Goal: Transaction & Acquisition: Purchase product/service

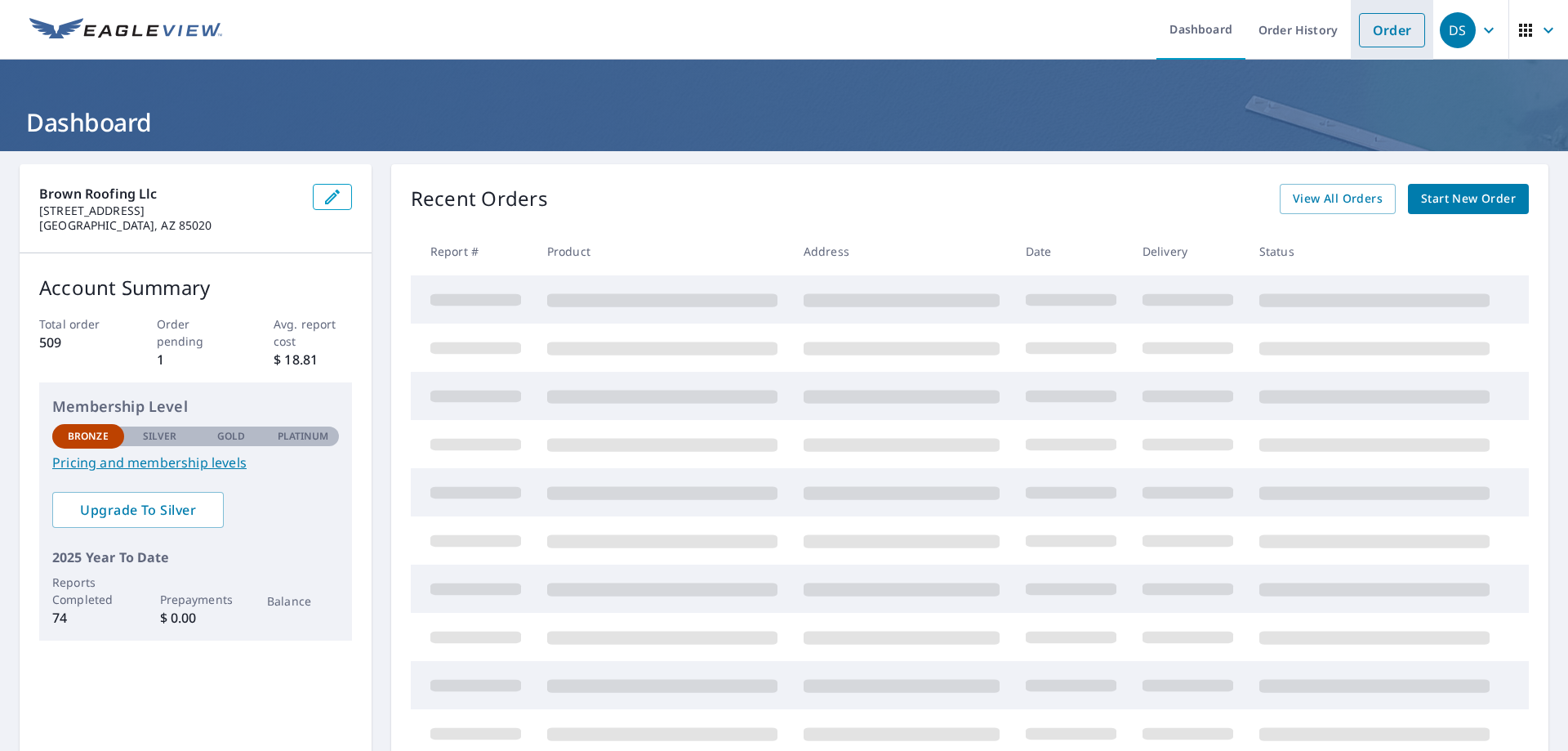
click at [1377, 34] on link "Order" at bounding box center [1392, 30] width 66 height 34
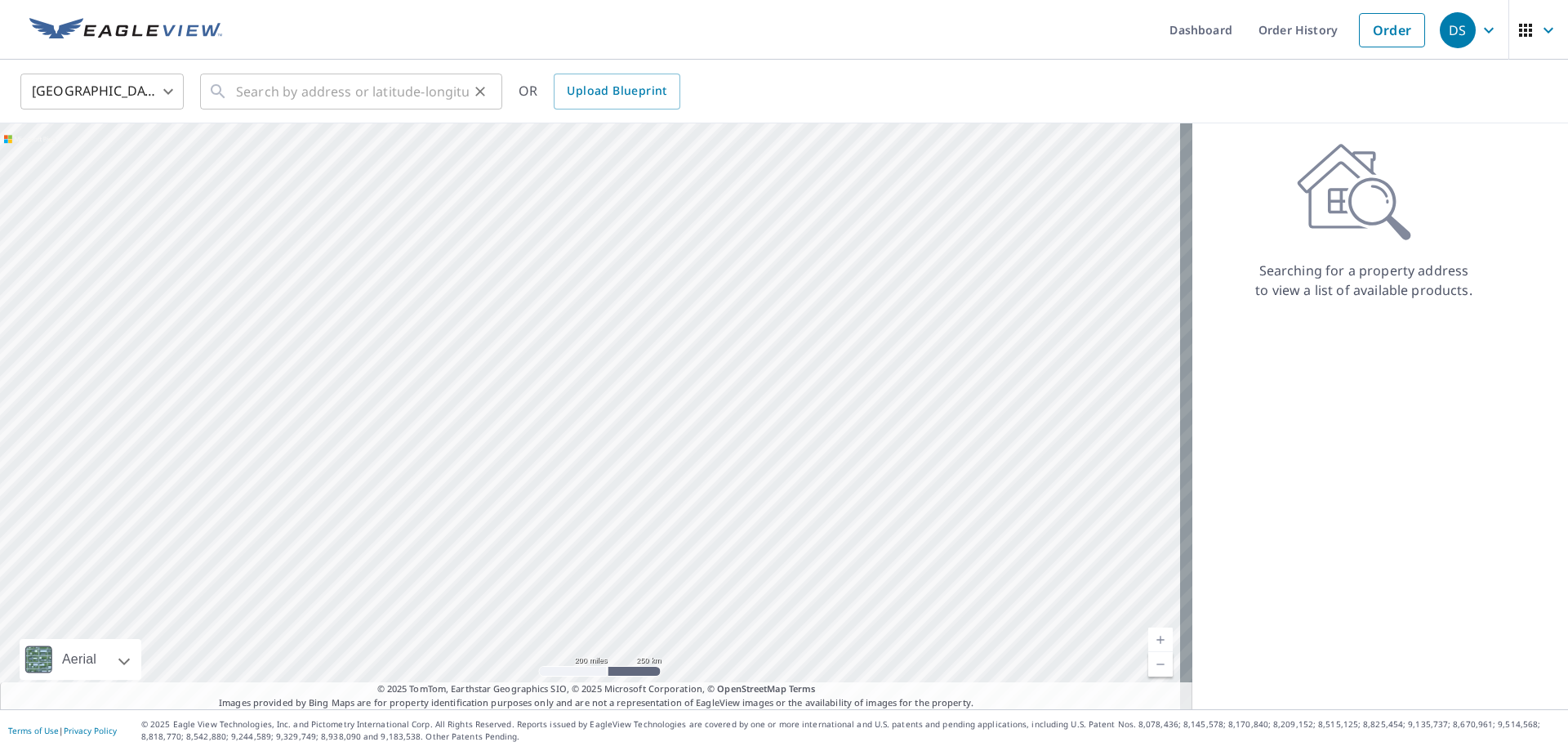
click at [234, 95] on div "​" at bounding box center [351, 91] width 302 height 36
click at [245, 93] on input "text" at bounding box center [352, 91] width 233 height 45
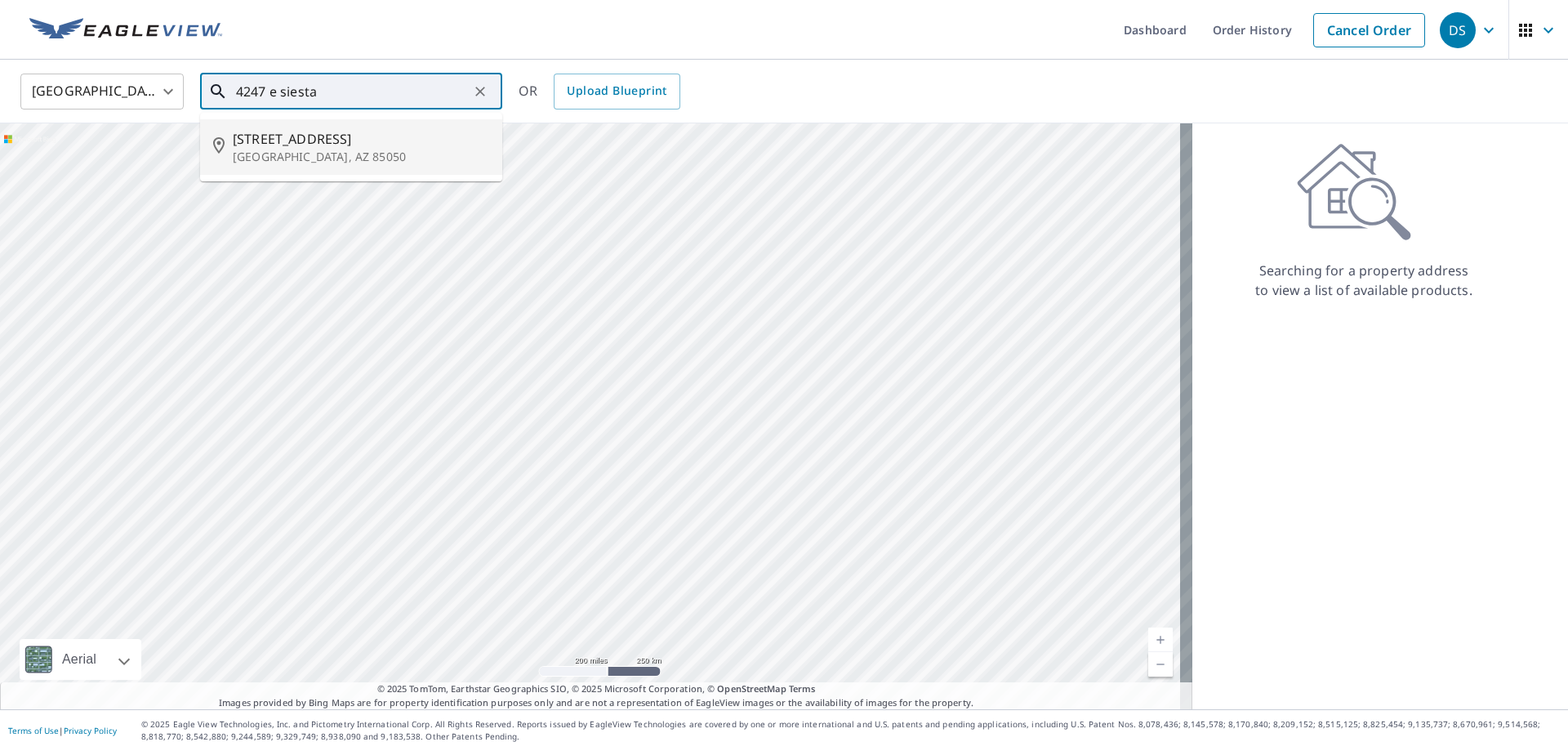
click at [315, 155] on p "[GEOGRAPHIC_DATA], AZ 85050" at bounding box center [360, 157] width 257 height 17
type input "[STREET_ADDRESS]"
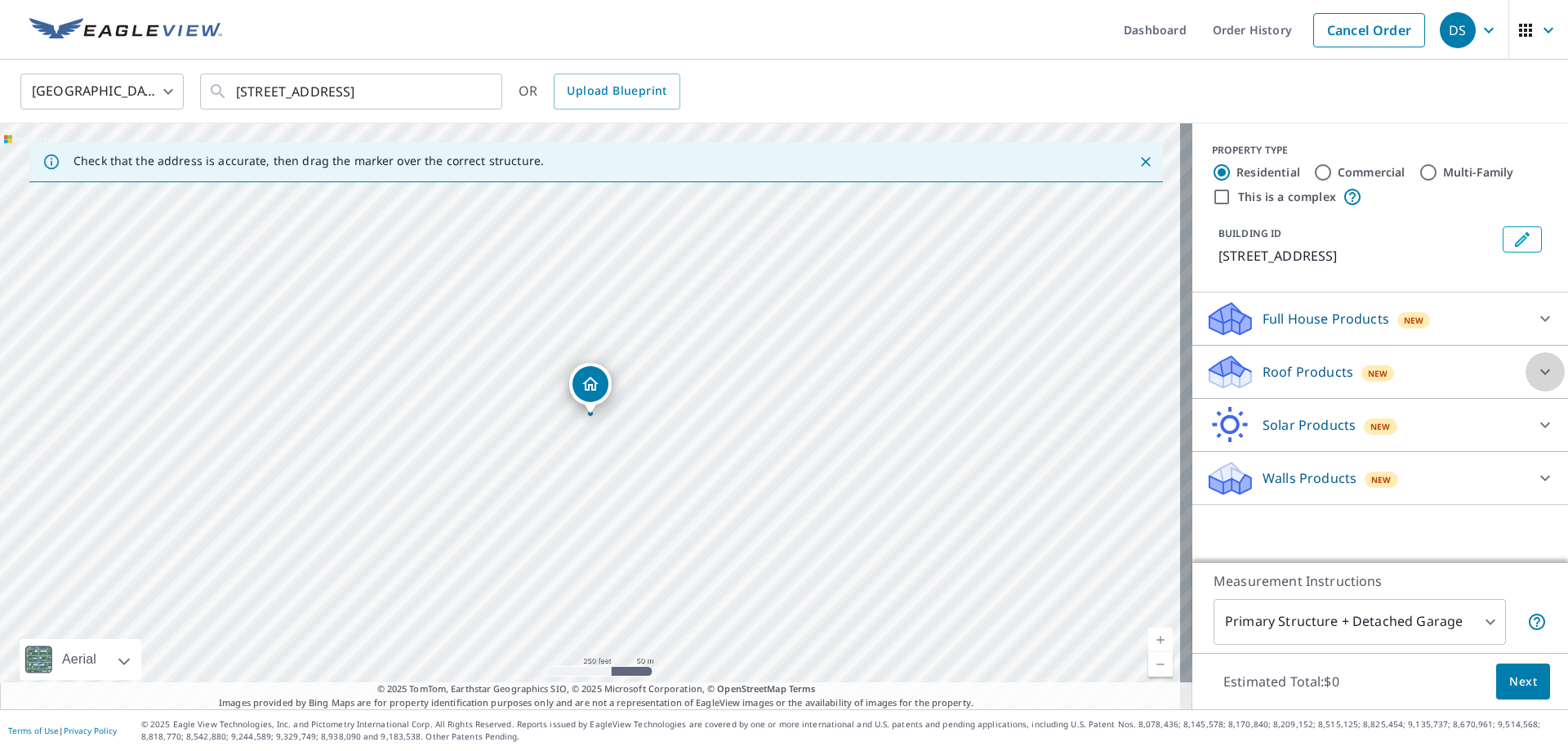
click at [1536, 369] on icon at bounding box center [1545, 371] width 19 height 19
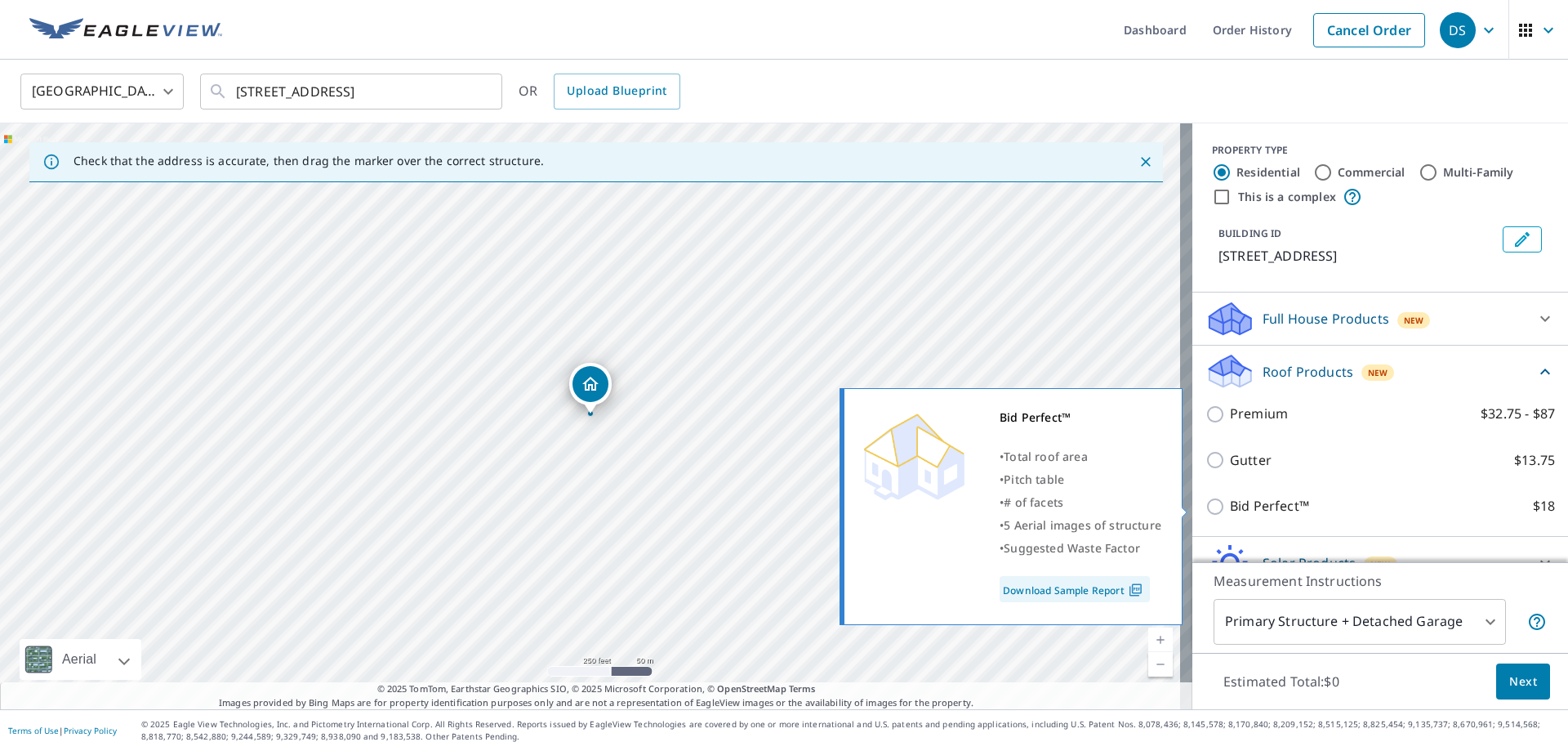
click at [1207, 500] on input "Bid Perfect™ $18" at bounding box center [1218, 506] width 24 height 19
checkbox input "true"
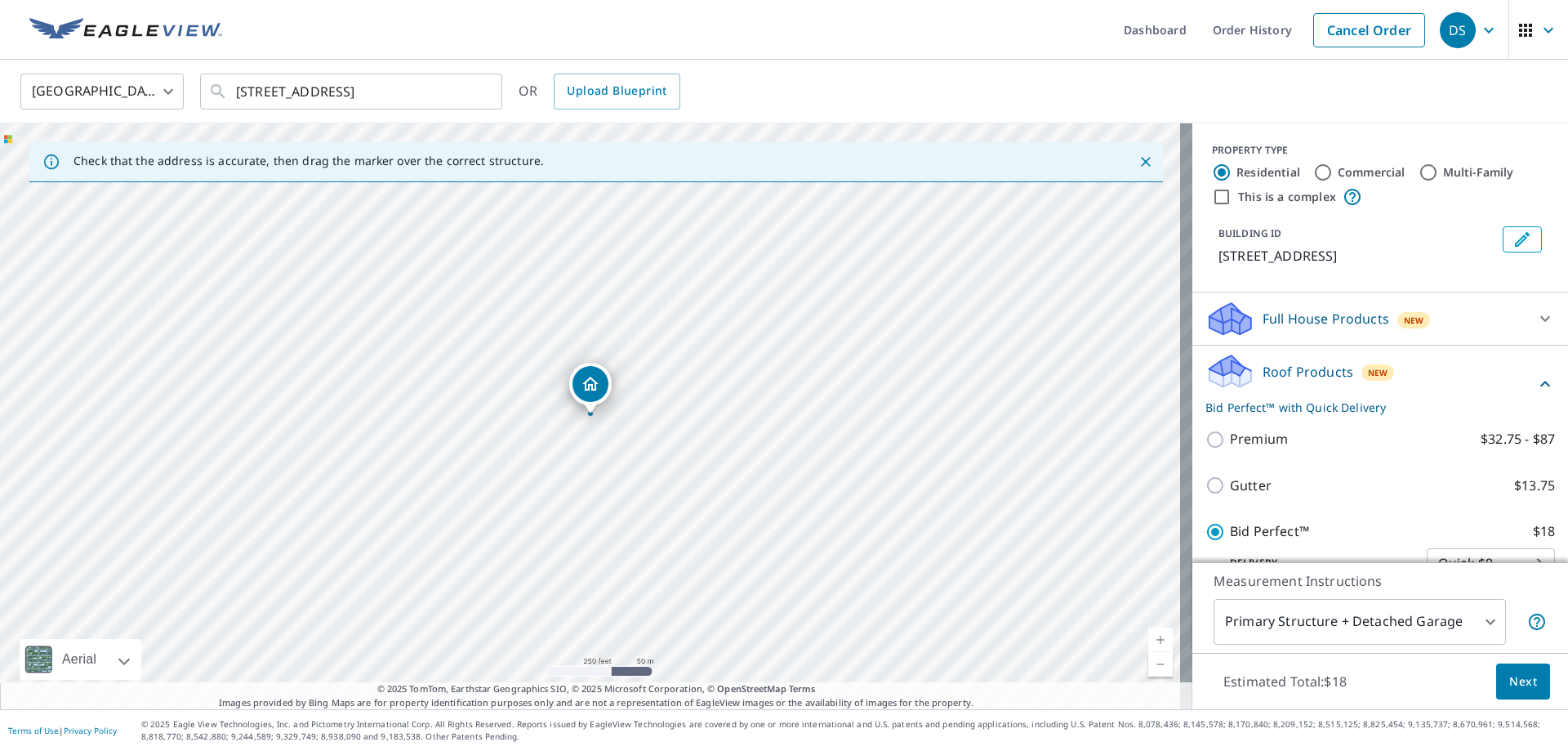
click at [1514, 675] on span "Next" at bounding box center [1524, 681] width 28 height 20
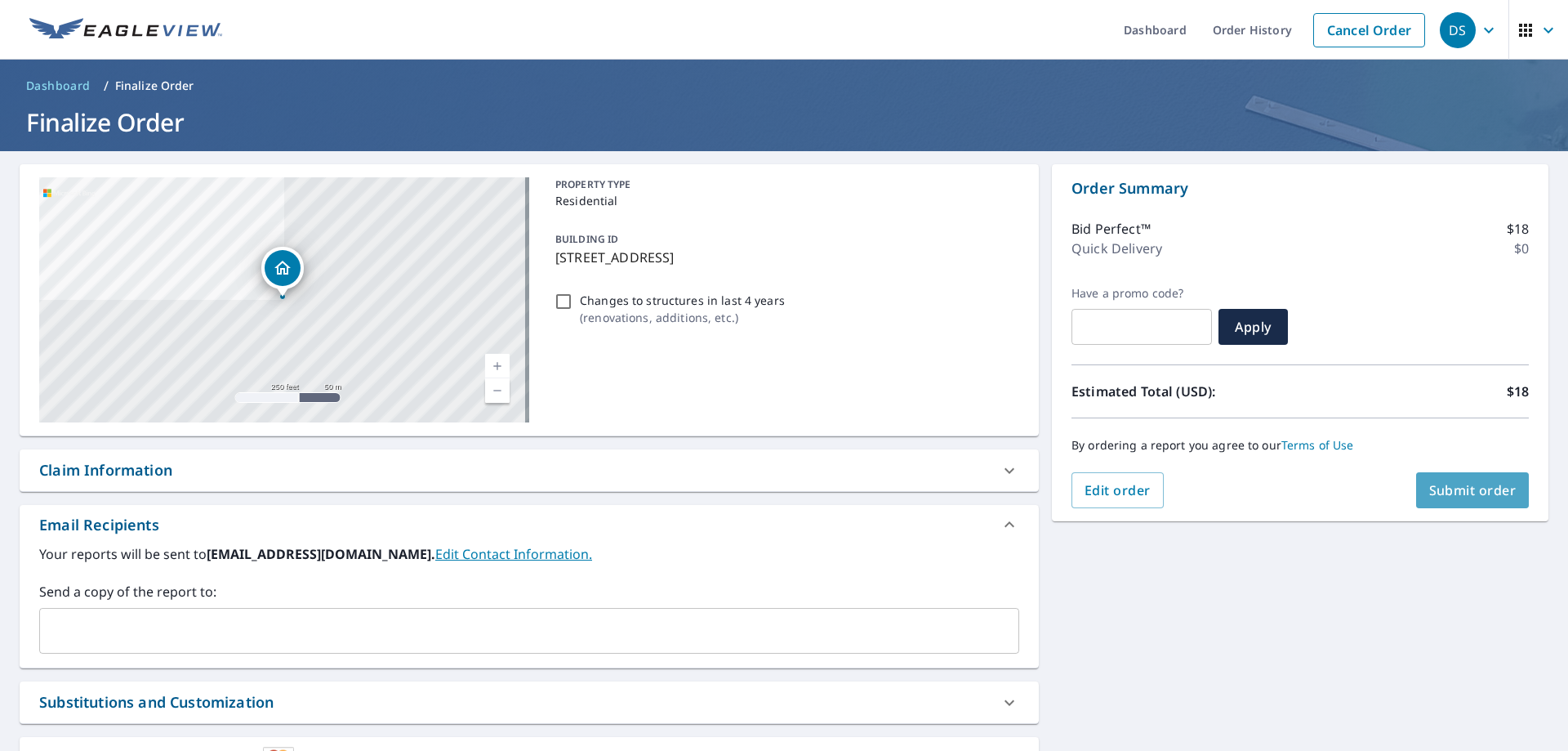
click at [1470, 493] on span "Submit order" at bounding box center [1473, 490] width 87 height 18
